Goal: Task Accomplishment & Management: Complete application form

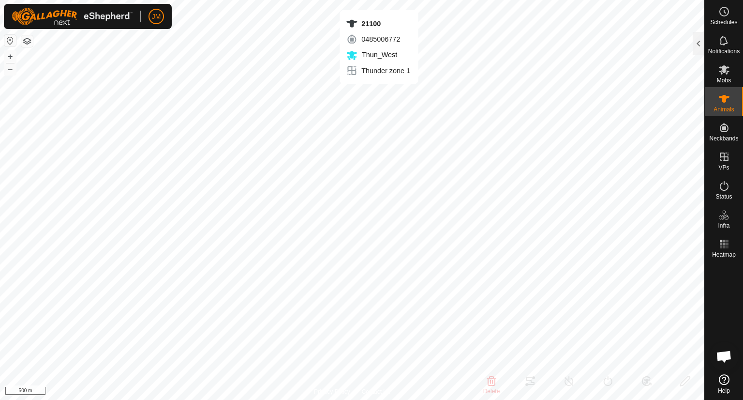
type input "21100"
type input "-"
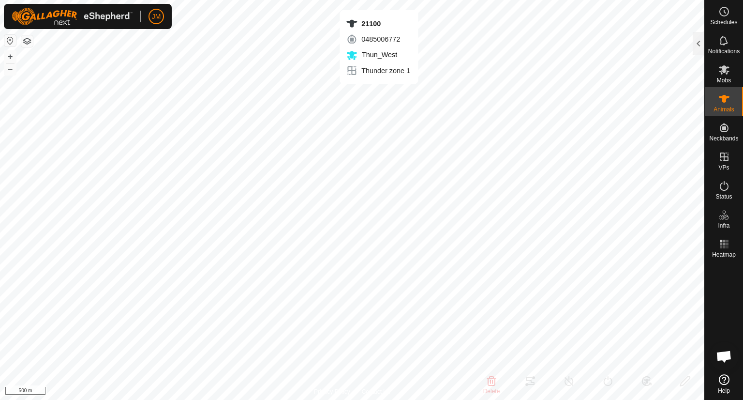
type input "-"
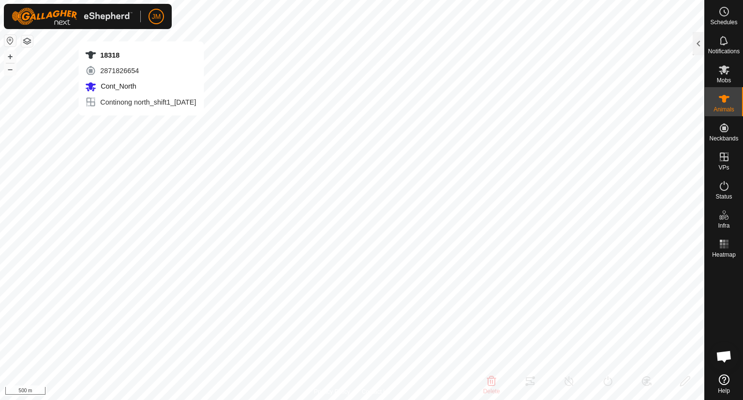
type input "18318"
type input "-"
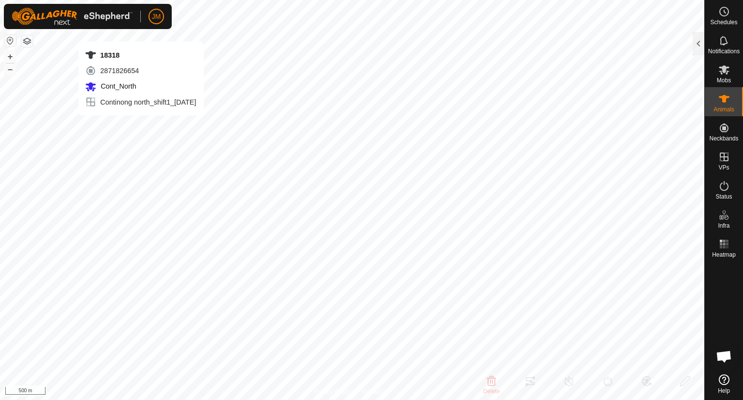
type input "-"
type input "240780"
type input "-"
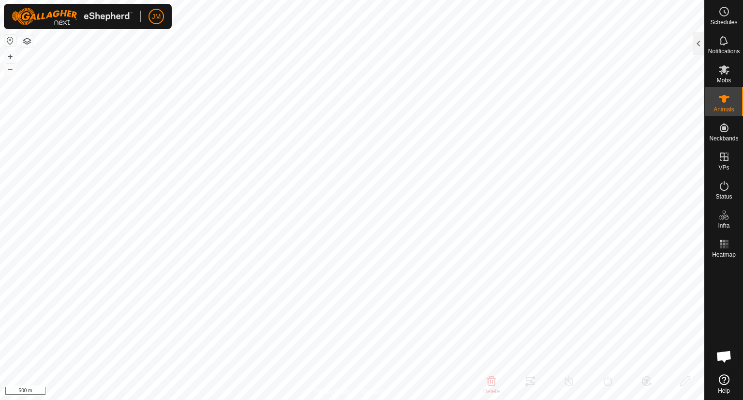
type input "-"
type input "240780"
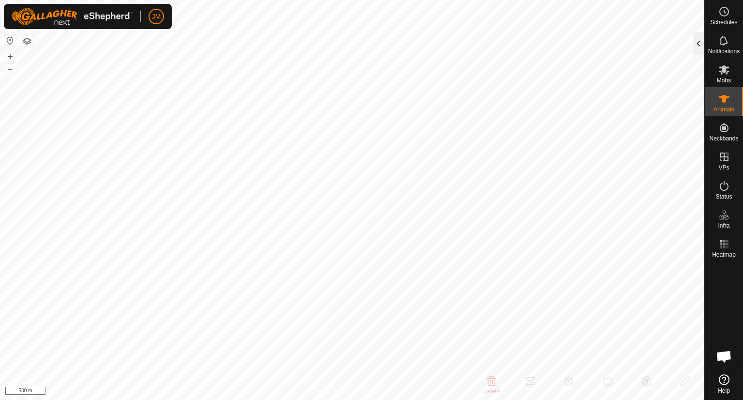
click at [695, 49] on div at bounding box center [699, 43] width 12 height 23
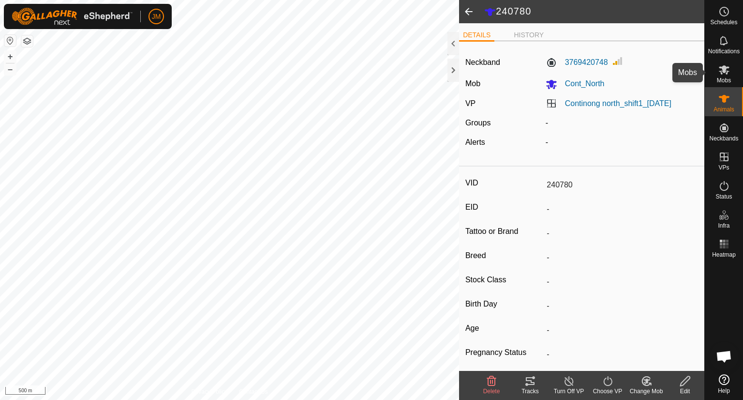
click at [726, 69] on icon at bounding box center [724, 69] width 11 height 9
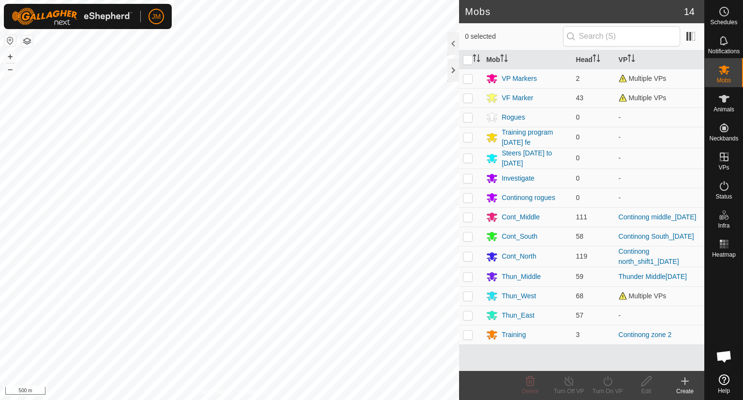
click at [728, 105] on es-animals-svg-icon at bounding box center [724, 98] width 17 height 15
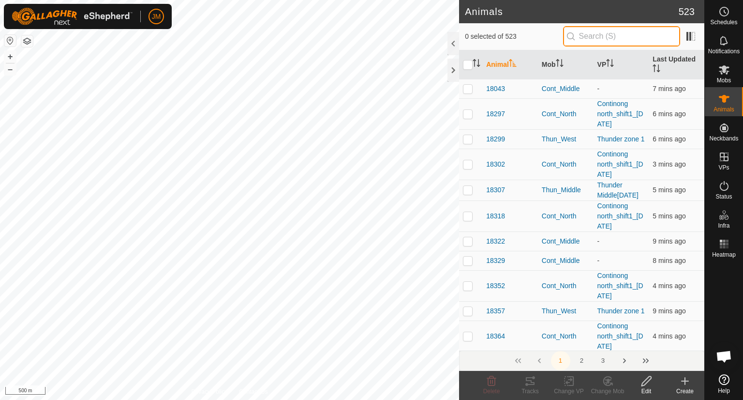
click at [643, 36] on input "text" at bounding box center [621, 36] width 117 height 20
paste input "4282481468"
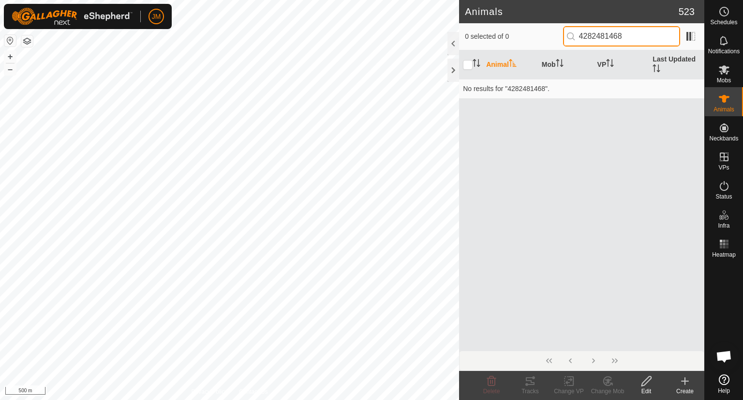
drag, startPoint x: 602, startPoint y: 36, endPoint x: 542, endPoint y: 37, distance: 60.0
click at [542, 37] on div "0 selected of 0 4282481468" at bounding box center [582, 36] width 234 height 20
click at [584, 33] on input "81468" at bounding box center [621, 36] width 117 height 20
click at [602, 37] on input "81468" at bounding box center [621, 36] width 117 height 20
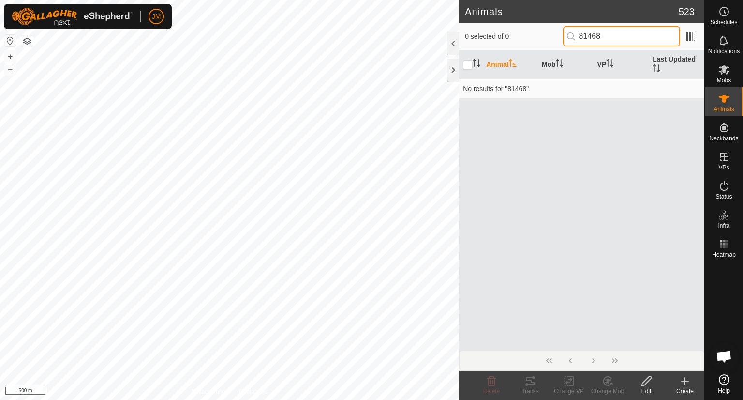
type input "81468"
click at [601, 33] on input "81468" at bounding box center [621, 36] width 117 height 20
paste input "text"
drag, startPoint x: 608, startPoint y: 35, endPoint x: 545, endPoint y: 38, distance: 63.9
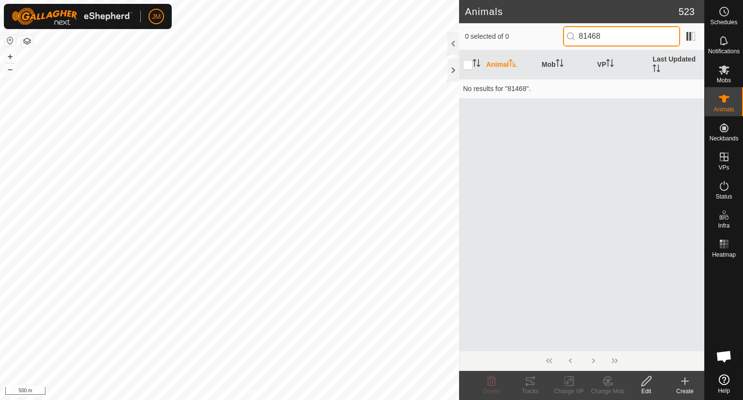
click at [545, 38] on div "0 selected of 0 81468" at bounding box center [582, 36] width 234 height 20
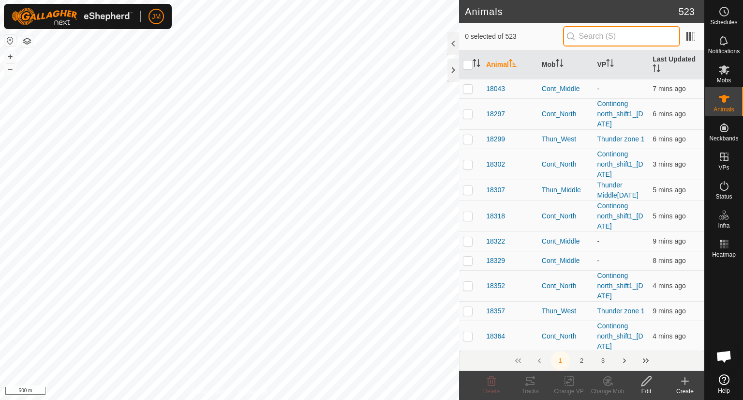
click at [595, 40] on input "text" at bounding box center [621, 36] width 117 height 20
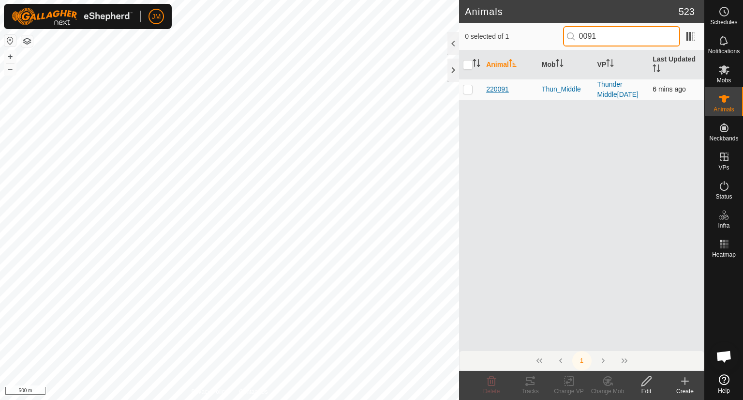
type input "0091"
click at [488, 94] on span "220091" at bounding box center [497, 89] width 23 height 10
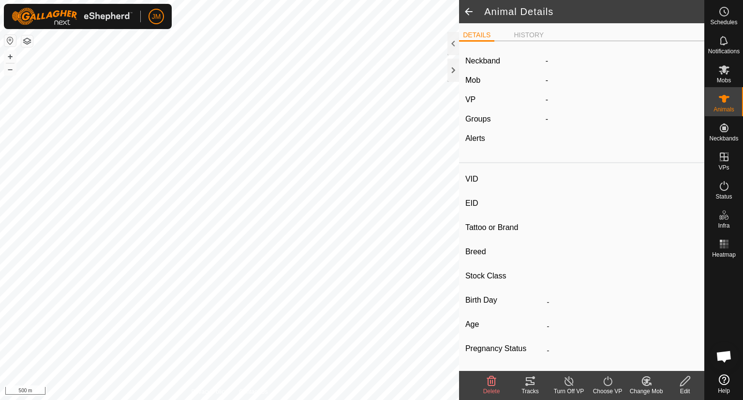
type input "220091"
type input "-"
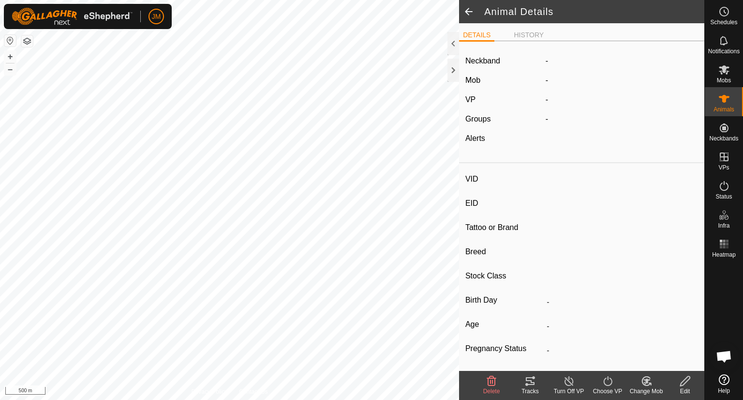
type input "-"
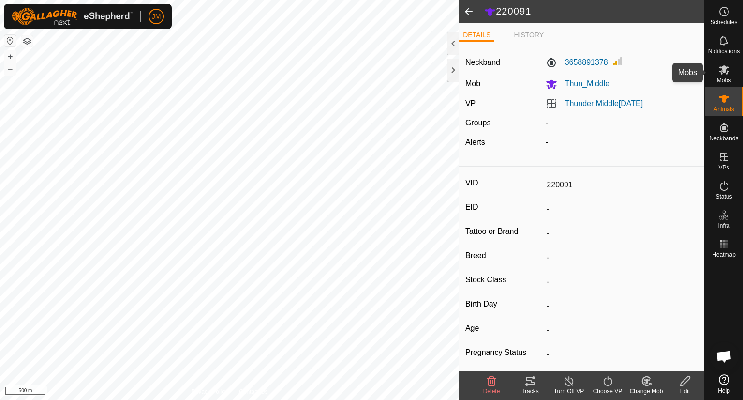
drag, startPoint x: 728, startPoint y: 78, endPoint x: 724, endPoint y: 72, distance: 7.4
click at [724, 72] on icon at bounding box center [724, 69] width 11 height 9
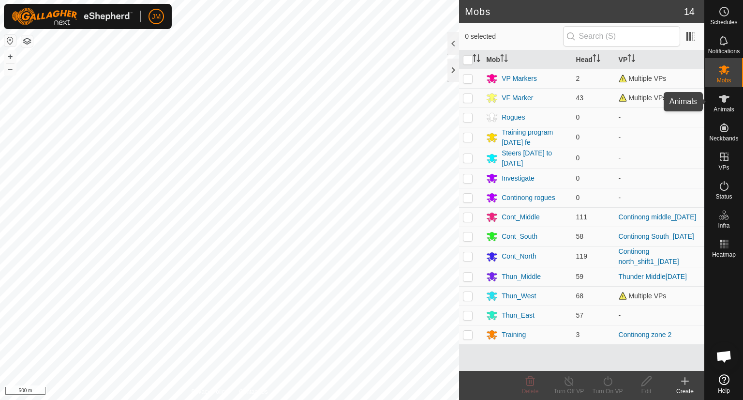
click at [723, 98] on icon at bounding box center [724, 99] width 11 height 8
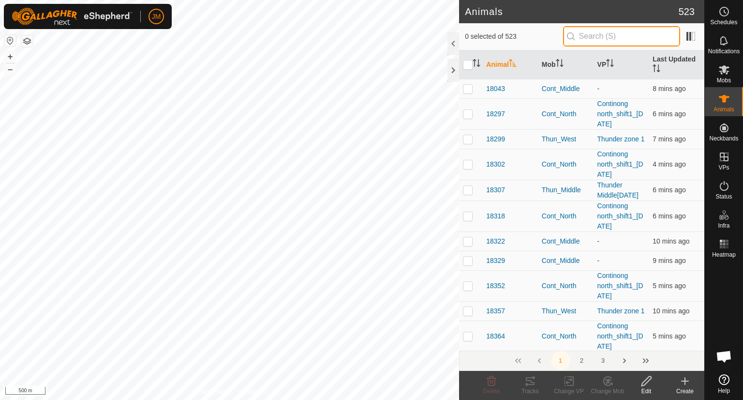
click at [638, 40] on input "text" at bounding box center [621, 36] width 117 height 20
click at [597, 35] on input "text" at bounding box center [621, 36] width 117 height 20
type input "2"
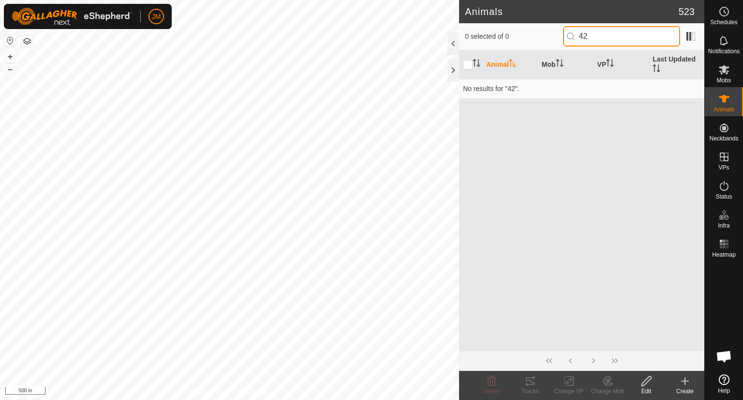
type input "4"
type input "2"
type input "1"
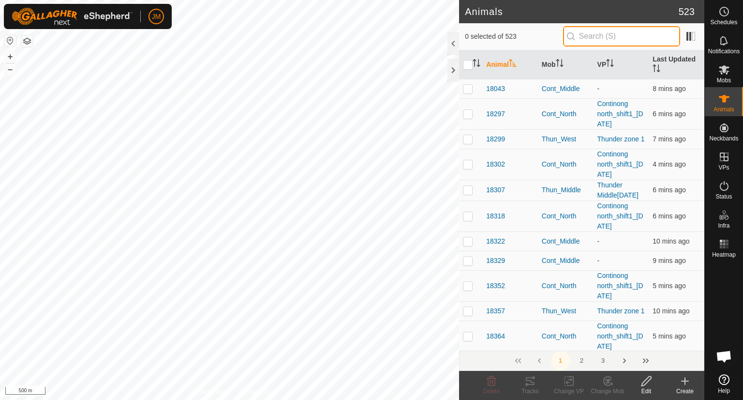
type input "0"
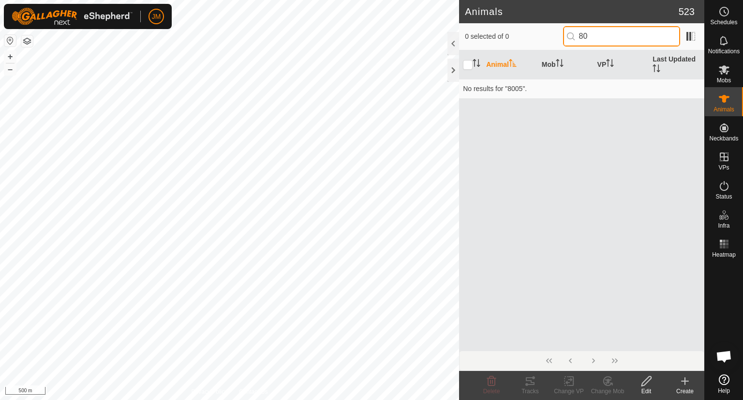
type input "8"
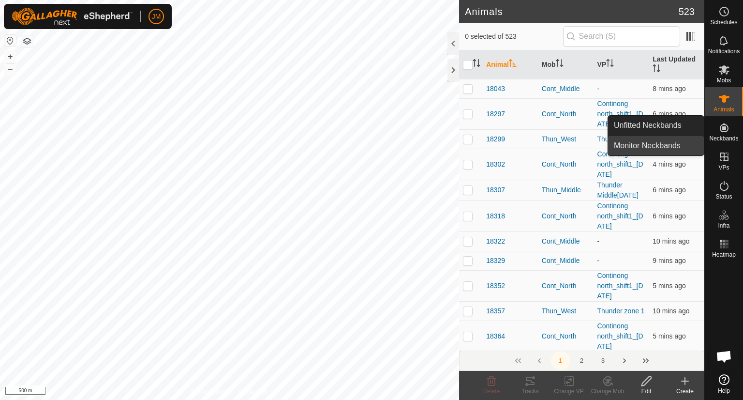
click at [654, 140] on link "Monitor Neckbands" at bounding box center [656, 145] width 96 height 19
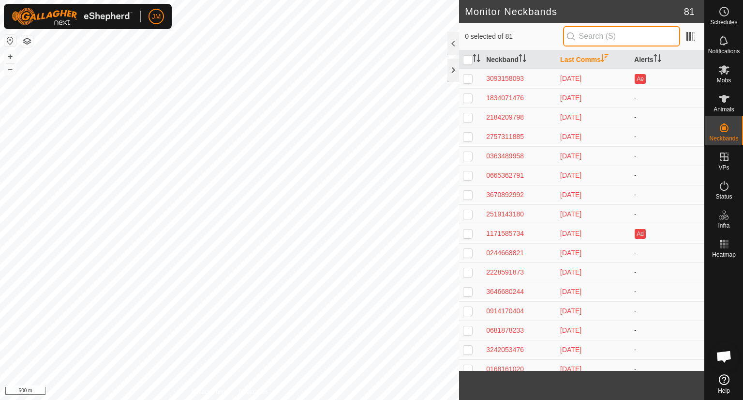
click at [620, 35] on input "text" at bounding box center [621, 36] width 117 height 20
click at [723, 95] on icon at bounding box center [724, 99] width 11 height 8
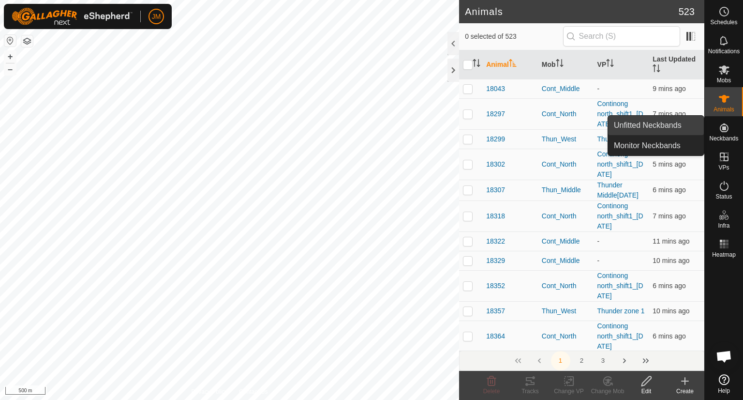
click at [667, 120] on link "Unfitted Neckbands" at bounding box center [656, 125] width 96 height 19
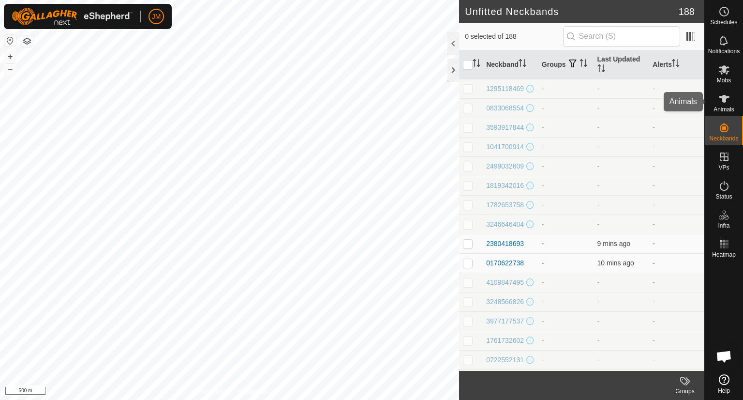
click at [721, 106] on span "Animals" at bounding box center [724, 109] width 21 height 6
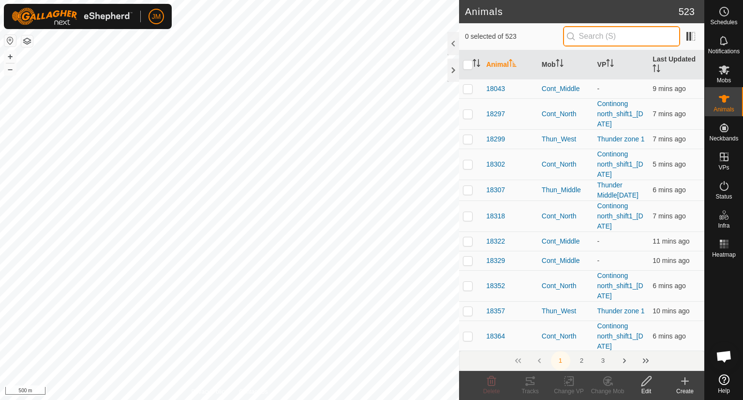
click at [615, 38] on input "text" at bounding box center [621, 36] width 117 height 20
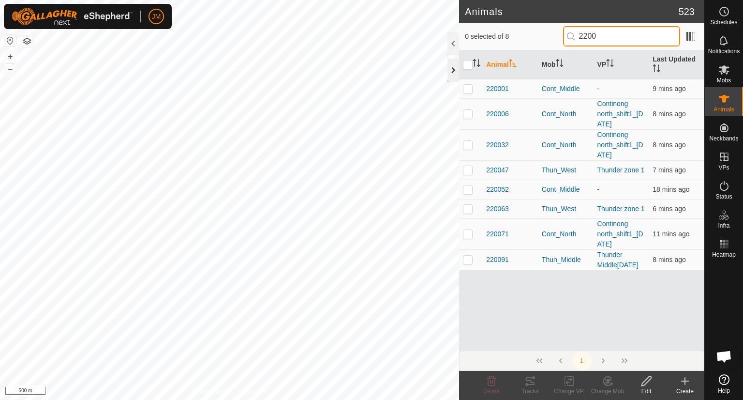
type input "2200"
click at [452, 67] on div at bounding box center [454, 70] width 12 height 23
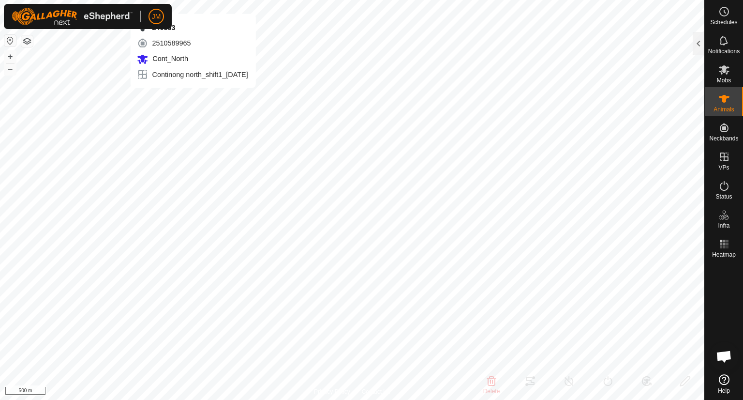
type input "240333"
type input "-"
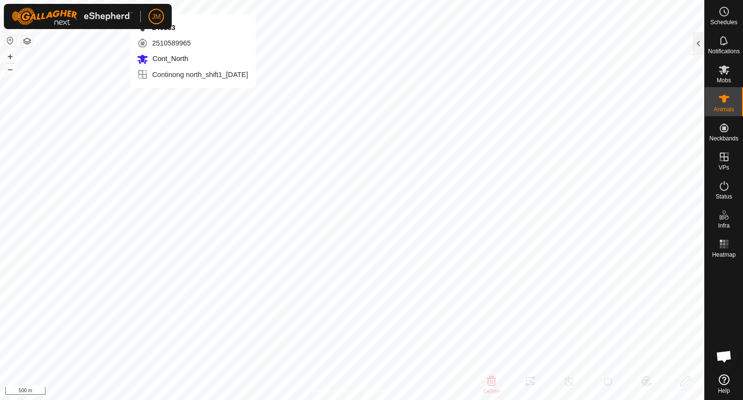
type input "-"
type input "240780"
type input "-"
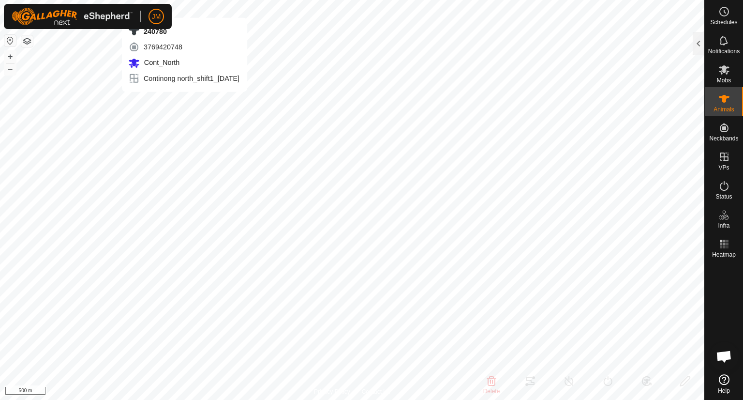
type input "-"
type input "240333"
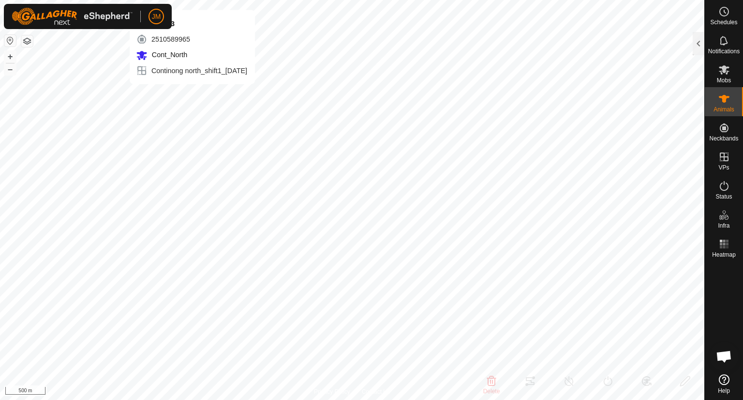
type input "-"
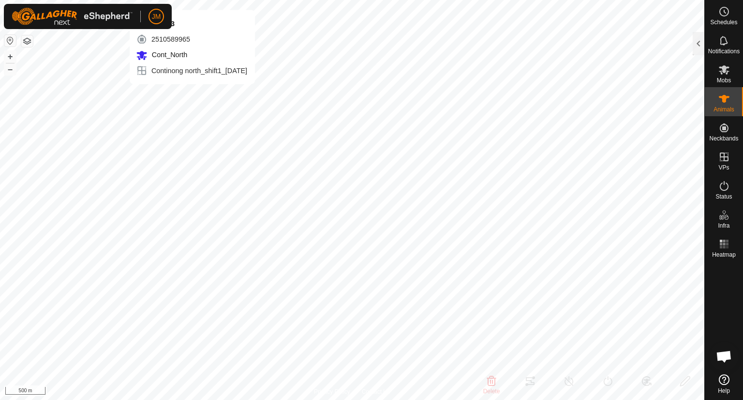
type input "-"
type input "18370"
type input "-"
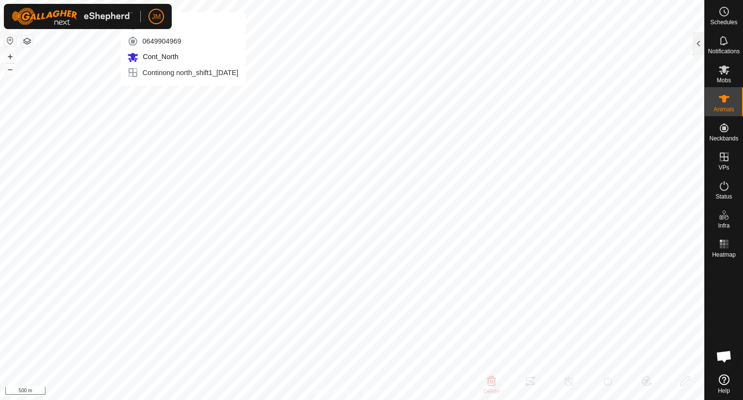
type input "-"
type input "240333"
type input "-"
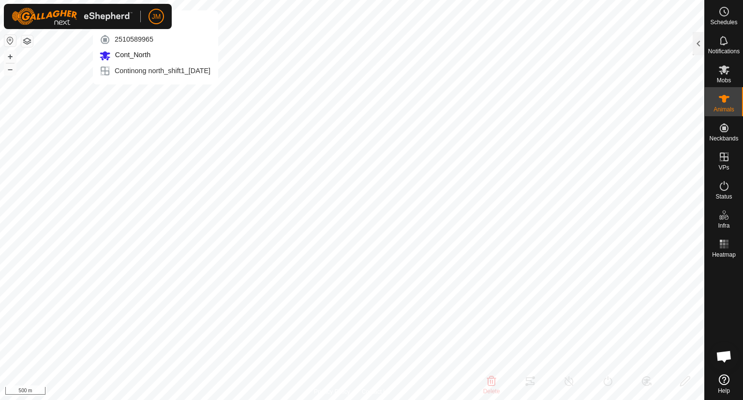
type input "-"
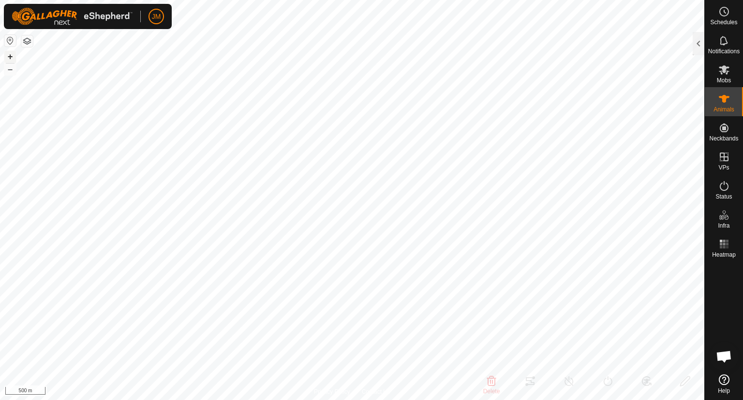
click at [7, 55] on button "+" at bounding box center [10, 57] width 12 height 12
click at [11, 70] on button "–" at bounding box center [10, 69] width 12 height 12
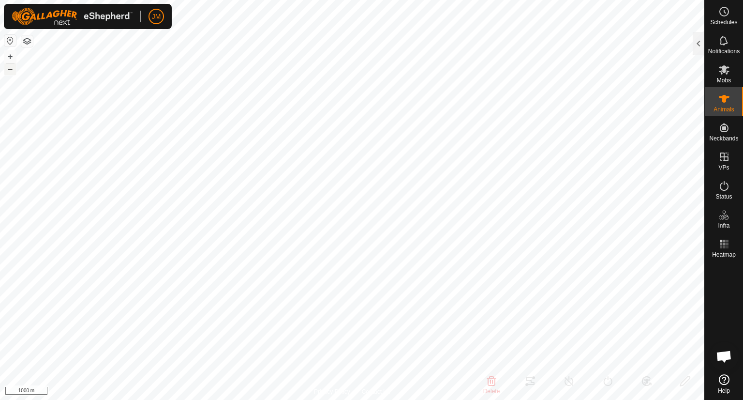
click at [11, 70] on button "–" at bounding box center [10, 69] width 12 height 12
click at [10, 58] on button "+" at bounding box center [10, 57] width 12 height 12
type input "18370"
type input "-"
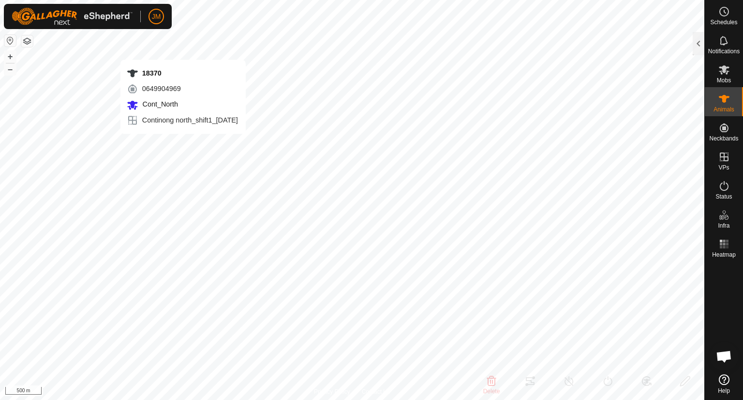
type input "-"
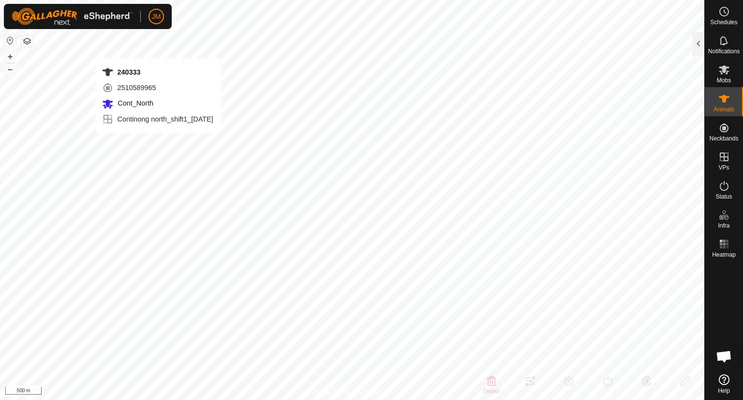
type input "240333"
type input "-"
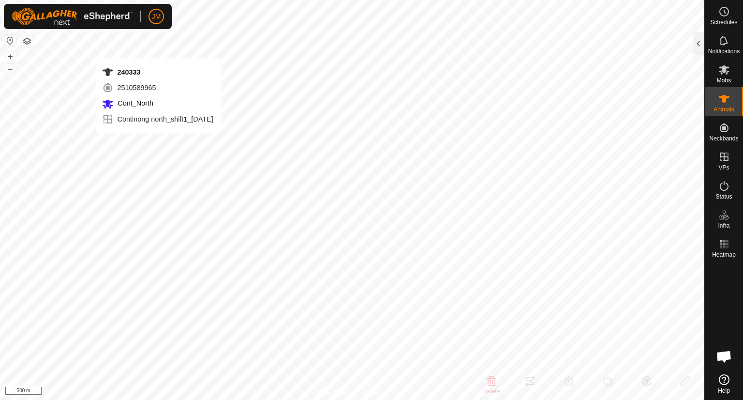
type input "-"
type input "240333"
click at [695, 37] on div at bounding box center [699, 43] width 12 height 23
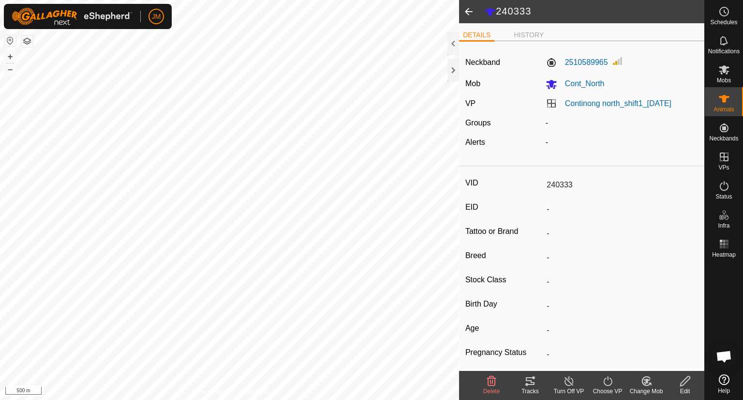
click at [468, 10] on span at bounding box center [468, 11] width 19 height 23
type input "18370"
type input "-"
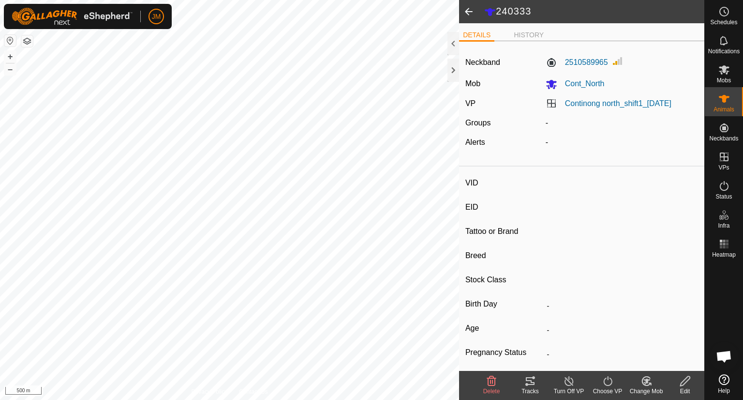
type input "-"
click at [728, 74] on icon at bounding box center [725, 70] width 12 height 12
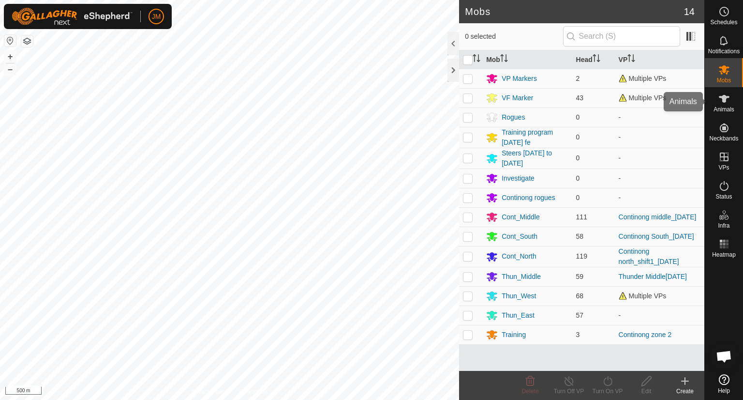
click at [725, 96] on icon at bounding box center [724, 99] width 11 height 8
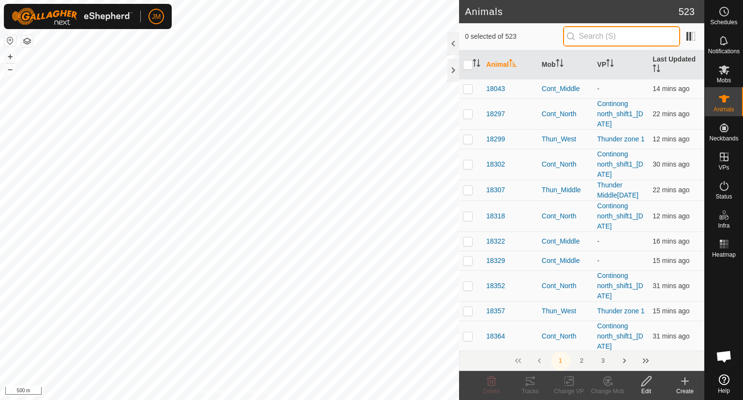
click at [606, 35] on input "text" at bounding box center [621, 36] width 117 height 20
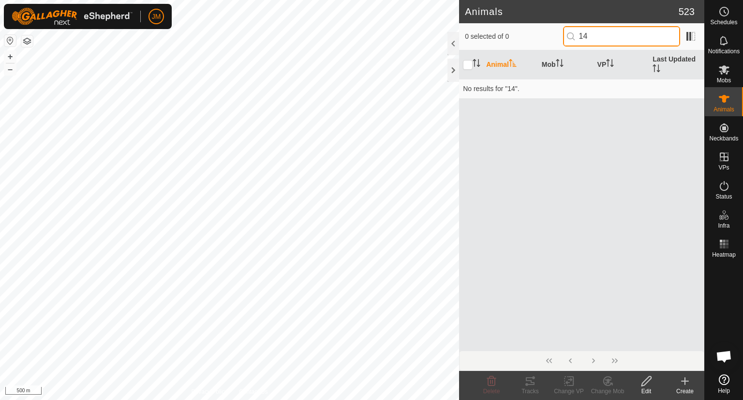
type input "1"
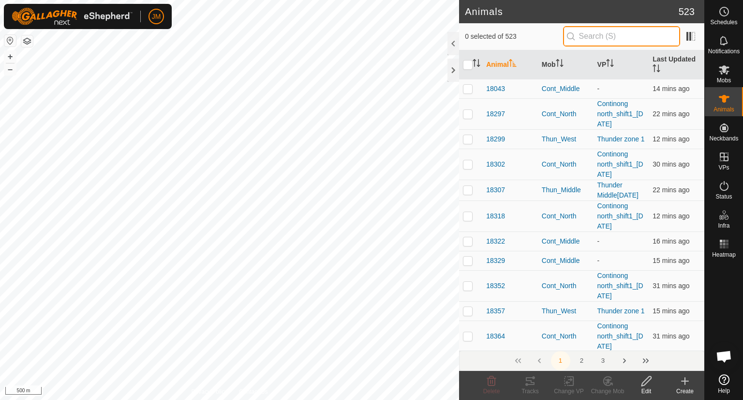
click at [623, 39] on input "text" at bounding box center [621, 36] width 117 height 20
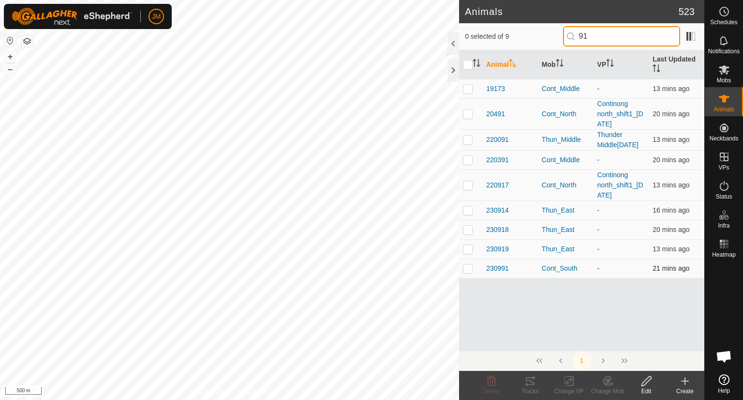
type input "91"
click at [471, 272] on p-checkbox at bounding box center [468, 268] width 10 height 8
checkbox input "true"
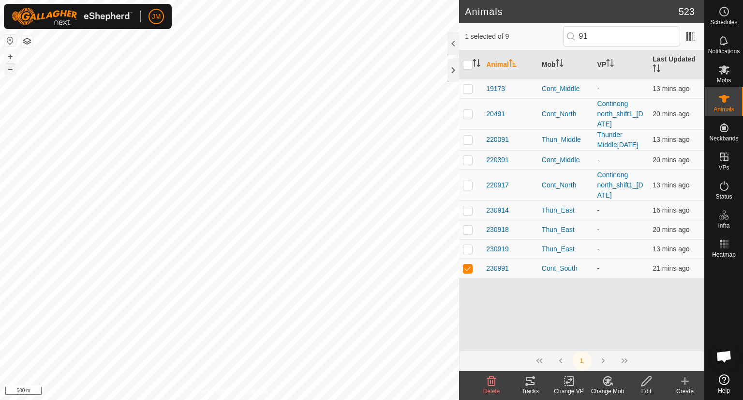
click at [11, 69] on button "–" at bounding box center [10, 69] width 12 height 12
click at [10, 57] on button "+" at bounding box center [10, 57] width 12 height 12
click at [503, 273] on span "230991" at bounding box center [497, 268] width 23 height 10
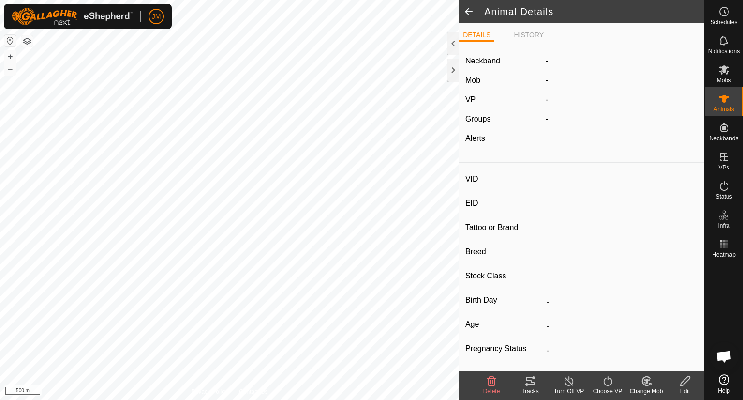
type input "230991"
type input "-"
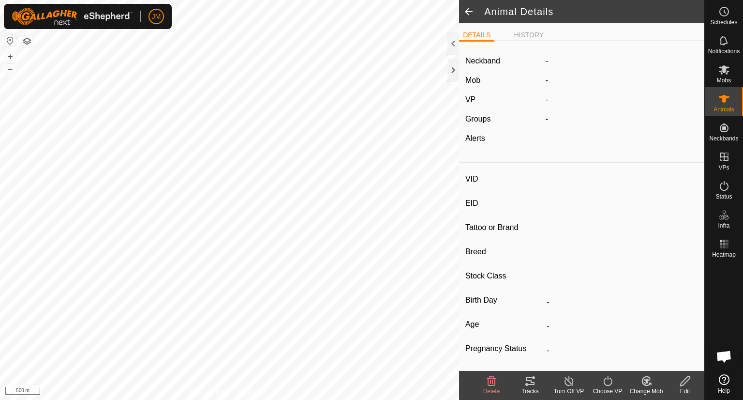
type input "-"
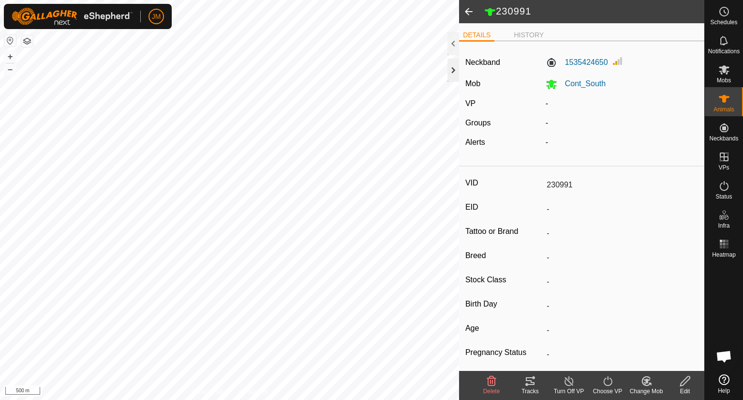
click at [450, 76] on div at bounding box center [454, 70] width 12 height 23
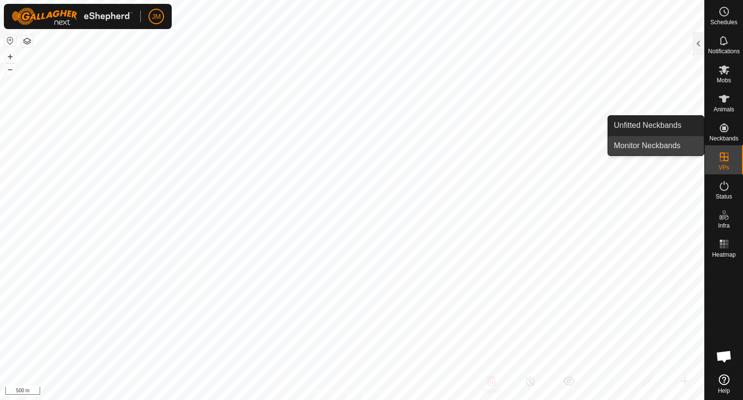
click at [651, 149] on link "Monitor Neckbands" at bounding box center [656, 145] width 96 height 19
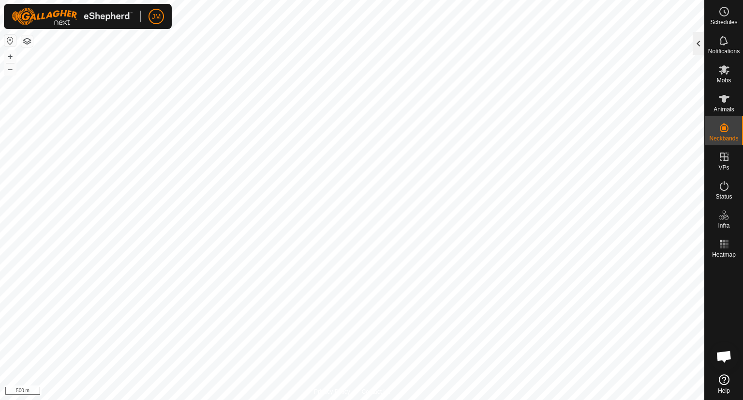
click at [694, 47] on div at bounding box center [699, 43] width 12 height 23
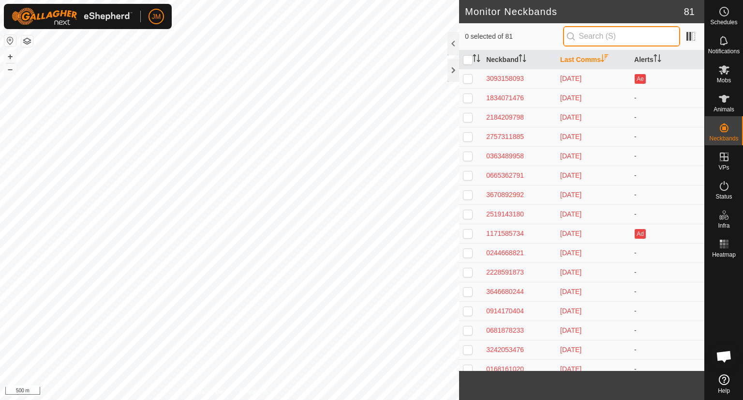
click at [600, 38] on input "text" at bounding box center [621, 36] width 117 height 20
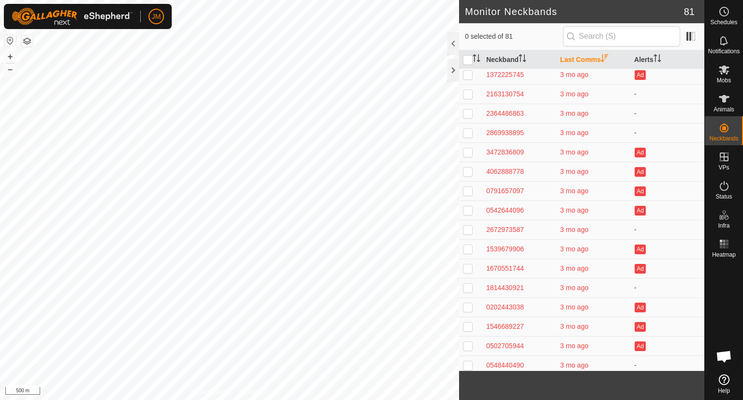
scroll to position [1266, 0]
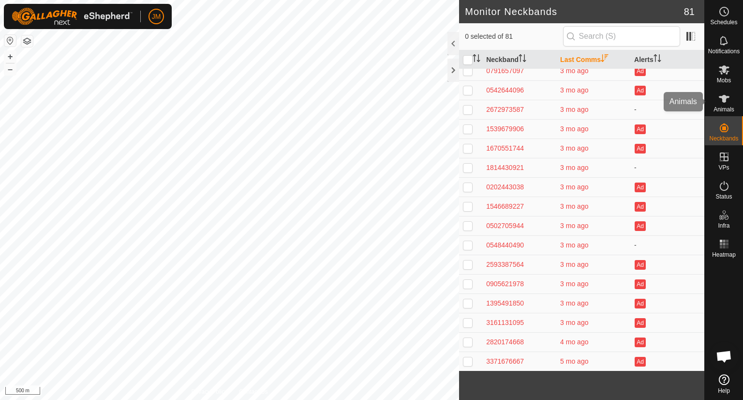
click at [722, 109] on span "Animals" at bounding box center [724, 109] width 21 height 6
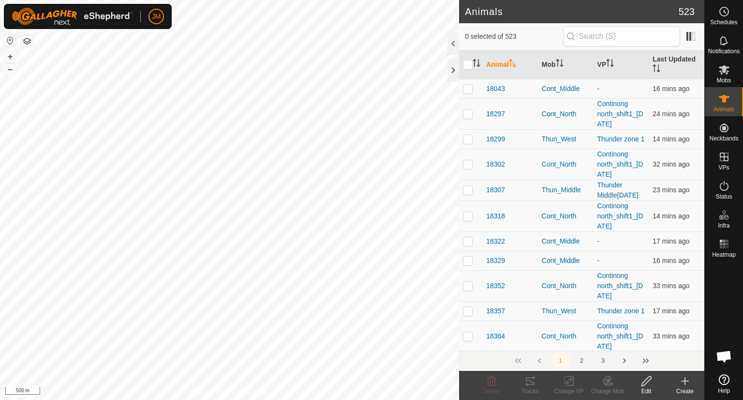
click at [685, 381] on icon at bounding box center [685, 381] width 7 height 0
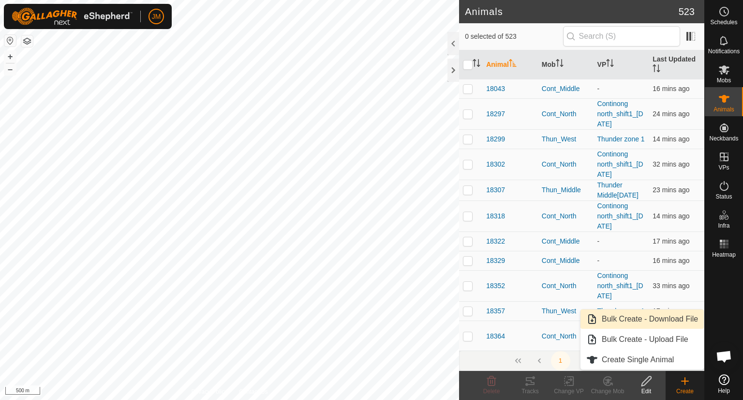
click at [649, 318] on link "Bulk Create - Download File" at bounding box center [642, 318] width 123 height 19
